Goal: Navigation & Orientation: Go to known website

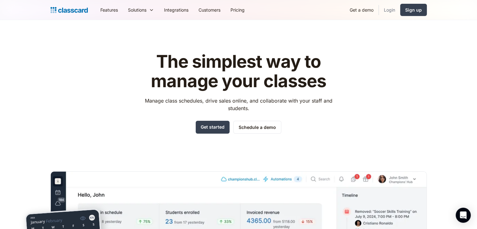
click at [388, 10] on link "Login" at bounding box center [389, 10] width 21 height 14
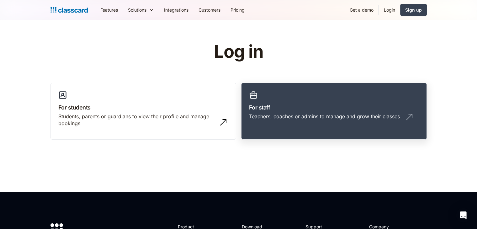
click at [320, 112] on link "For staff Teachers, coaches or admins to manage and grow their classes" at bounding box center [334, 111] width 186 height 57
